Goal: Transaction & Acquisition: Download file/media

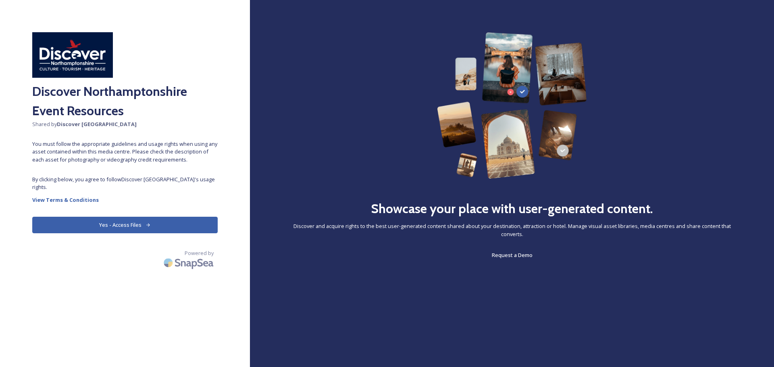
click at [144, 225] on button "Yes - Access Files" at bounding box center [124, 225] width 185 height 17
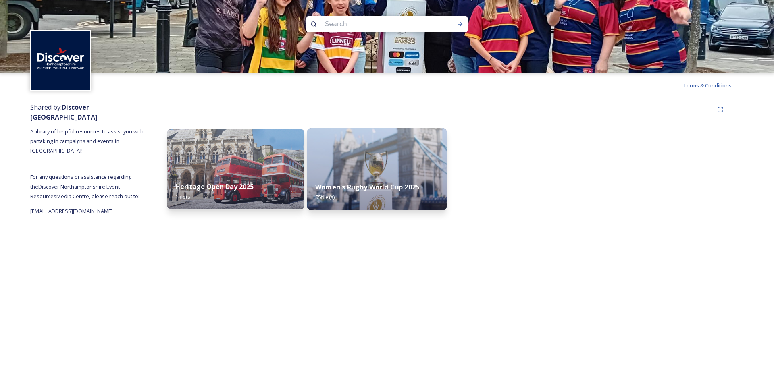
click at [383, 186] on strong "Women's Rugby World Cup 2025" at bounding box center [367, 187] width 104 height 9
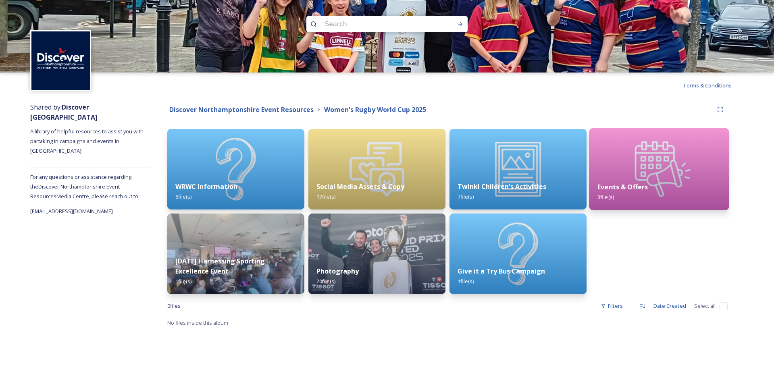
click at [633, 181] on div "Events & Offers 3 file(s)" at bounding box center [659, 192] width 140 height 37
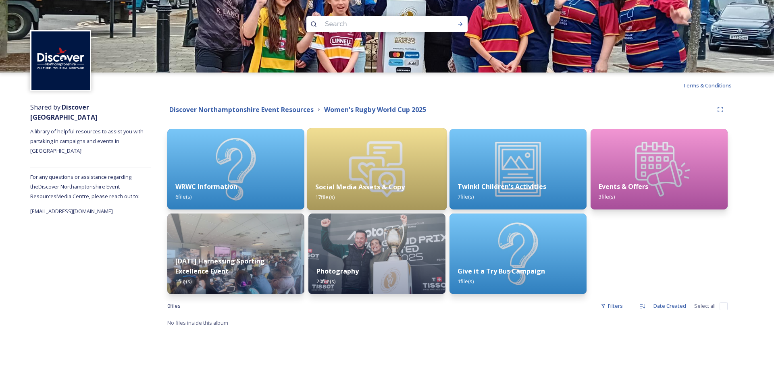
click at [393, 175] on div "Social Media Assets & Copy 17 file(s)" at bounding box center [377, 192] width 140 height 37
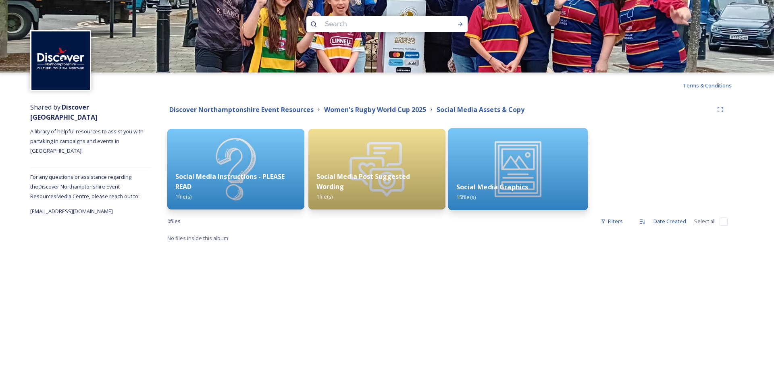
click at [471, 173] on img at bounding box center [518, 169] width 140 height 82
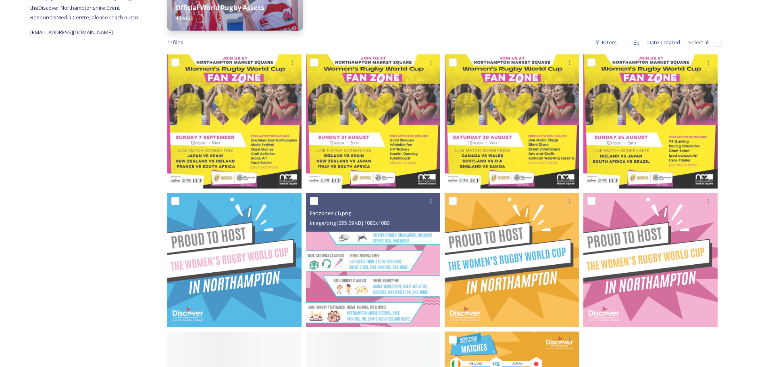
scroll to position [202, 0]
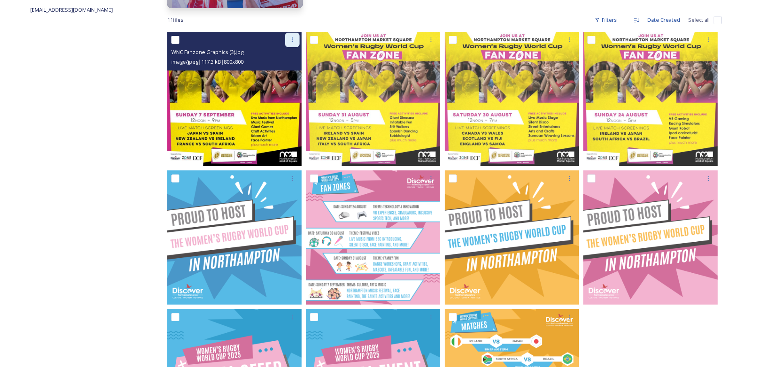
click at [298, 37] on div at bounding box center [292, 40] width 15 height 15
click at [288, 73] on span "Download" at bounding box center [282, 73] width 25 height 8
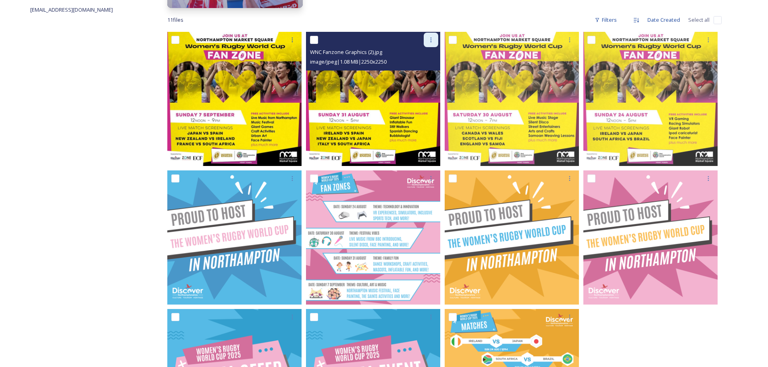
click at [434, 39] on div at bounding box center [431, 40] width 15 height 15
click at [428, 69] on div "Download" at bounding box center [421, 73] width 33 height 16
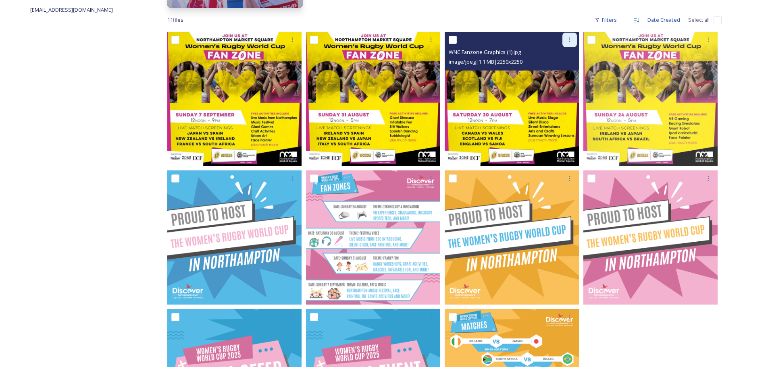
click at [576, 37] on div at bounding box center [569, 40] width 15 height 15
click at [558, 76] on span "Download" at bounding box center [560, 73] width 25 height 8
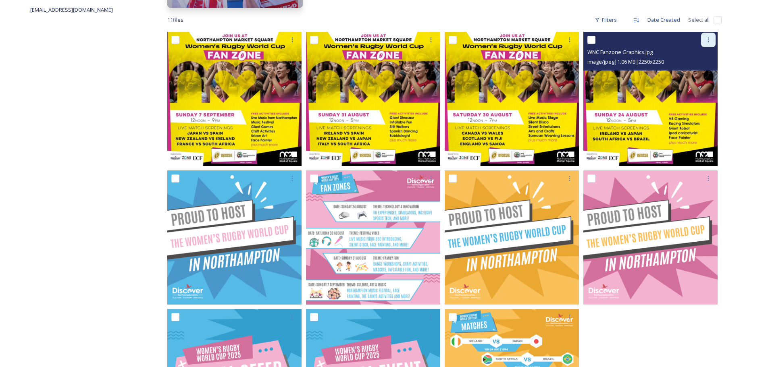
click at [704, 40] on div at bounding box center [708, 40] width 15 height 15
click at [688, 74] on span "Download" at bounding box center [698, 73] width 25 height 8
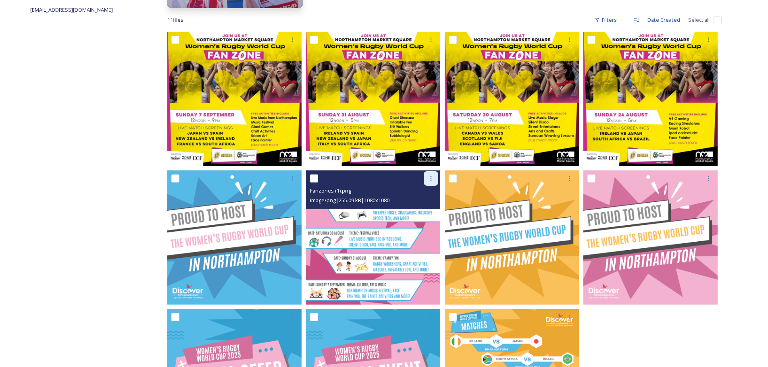
click at [429, 183] on div at bounding box center [431, 178] width 15 height 15
click at [426, 216] on div "Download" at bounding box center [421, 212] width 33 height 16
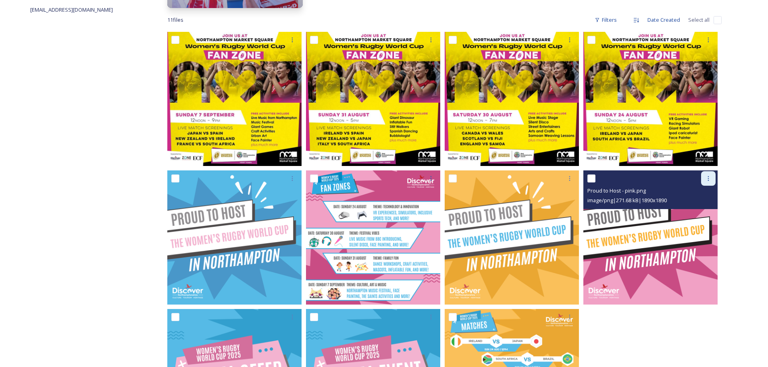
click at [711, 178] on icon at bounding box center [708, 178] width 6 height 6
click at [700, 209] on span "Download" at bounding box center [698, 212] width 25 height 8
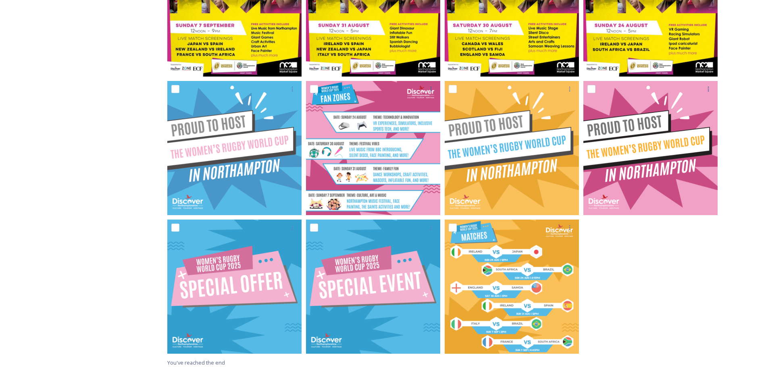
scroll to position [295, 0]
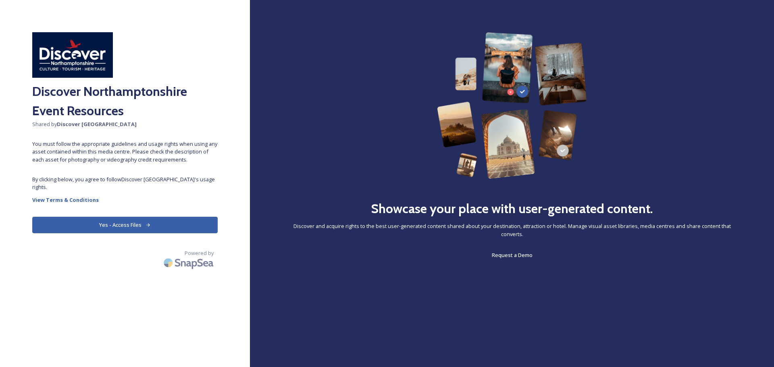
click at [141, 222] on button "Yes - Access Files" at bounding box center [124, 225] width 185 height 17
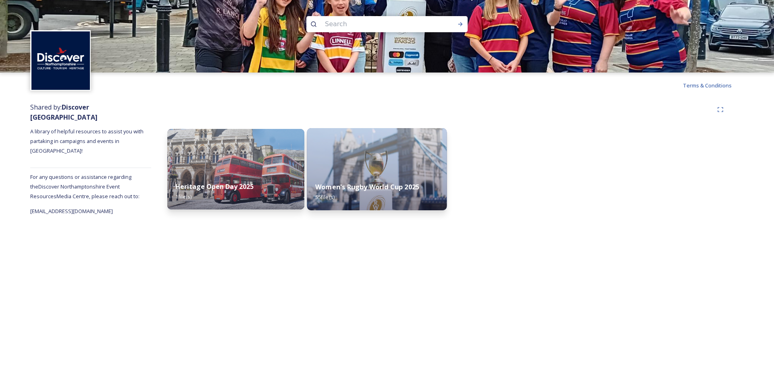
click at [364, 178] on div "Women's Rugby World Cup 2025 55 file(s)" at bounding box center [377, 192] width 140 height 37
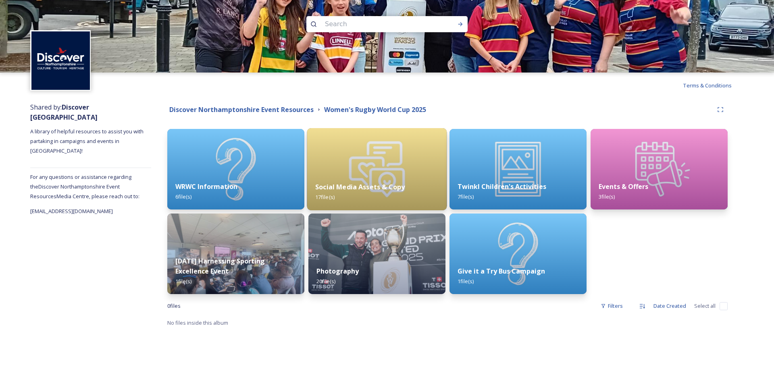
click at [359, 153] on img at bounding box center [377, 169] width 140 height 82
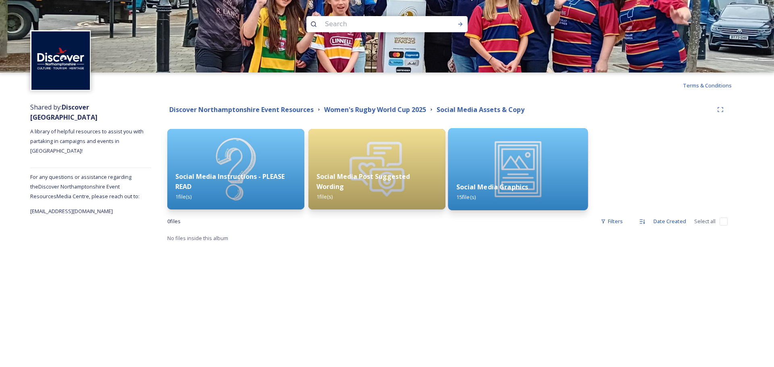
click at [519, 175] on div "Social Media Graphics 15 file(s)" at bounding box center [518, 192] width 140 height 37
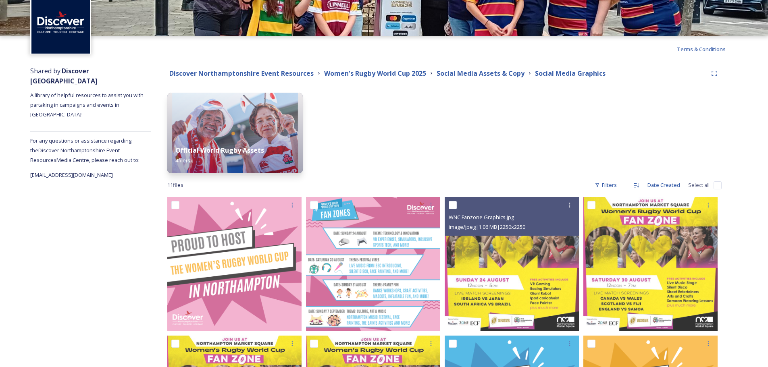
scroll to position [40, 0]
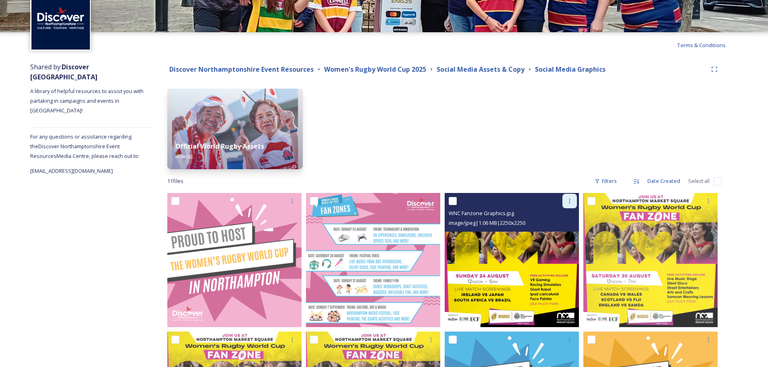
click at [566, 196] on div at bounding box center [569, 201] width 15 height 15
click at [561, 237] on span "Download" at bounding box center [560, 235] width 25 height 8
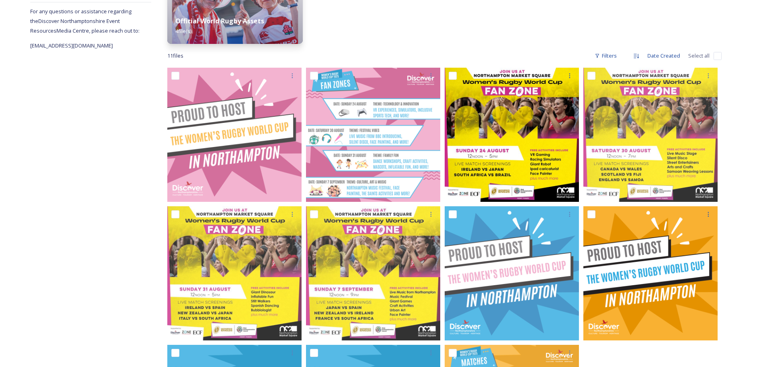
scroll to position [242, 0]
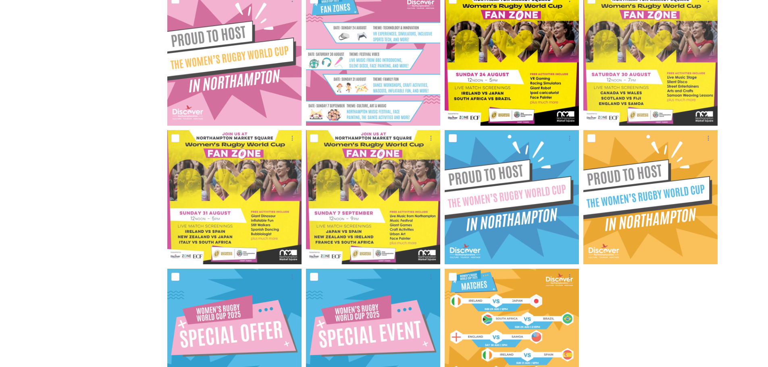
click at [89, 218] on div "Shared by: Discover Northamptonshire A library of helpful resources to assist y…" at bounding box center [90, 139] width 121 height 564
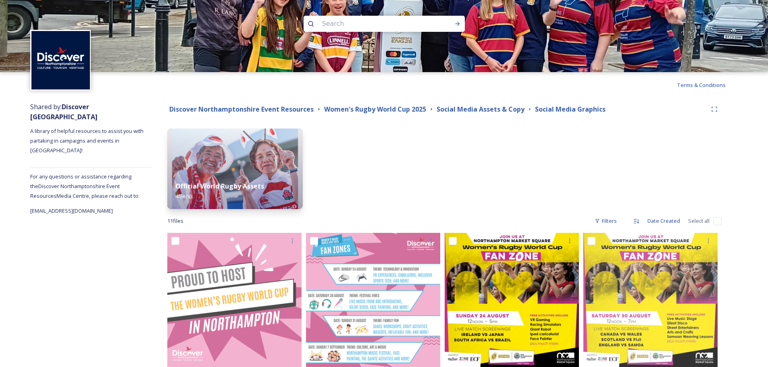
scroll to position [0, 0]
